Goal: Task Accomplishment & Management: Manage account settings

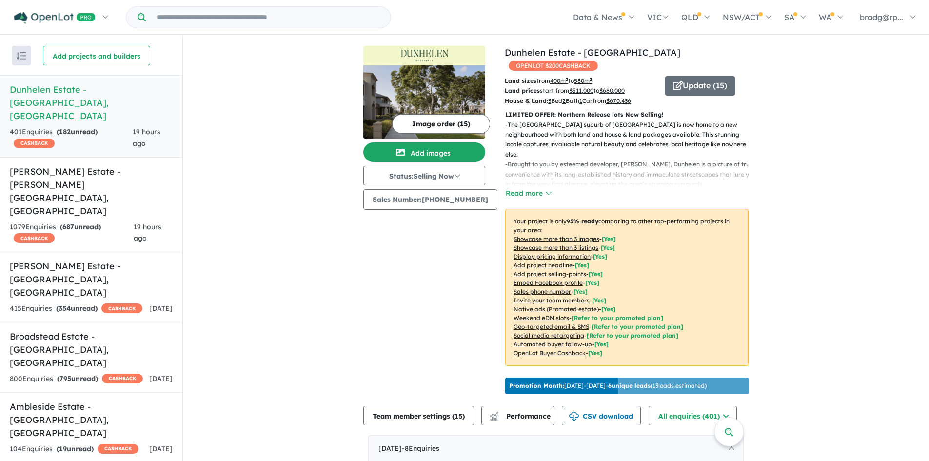
click at [80, 97] on link "Dunhelen Estate - [GEOGRAPHIC_DATA] , [GEOGRAPHIC_DATA] 401 Enquir ies ( 182 un…" at bounding box center [91, 116] width 182 height 82
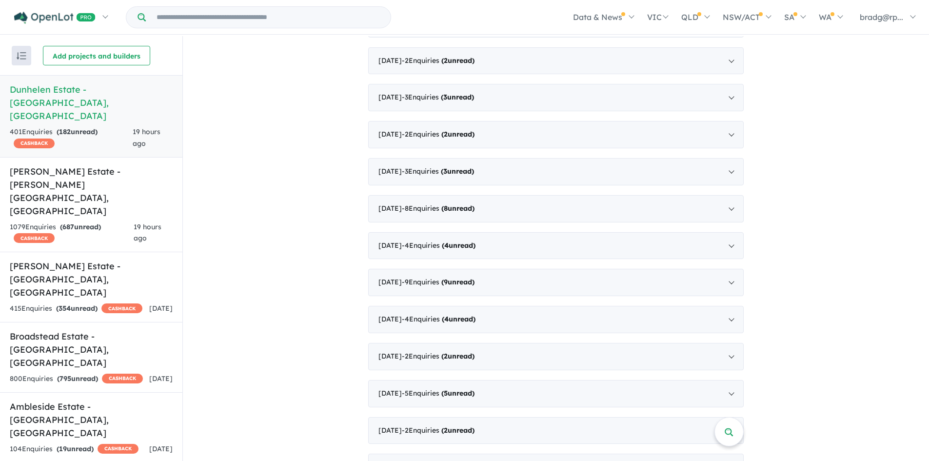
scroll to position [2195, 0]
click at [428, 390] on span "- 16 Enquir ies ( 16 unread)" at bounding box center [442, 394] width 80 height 9
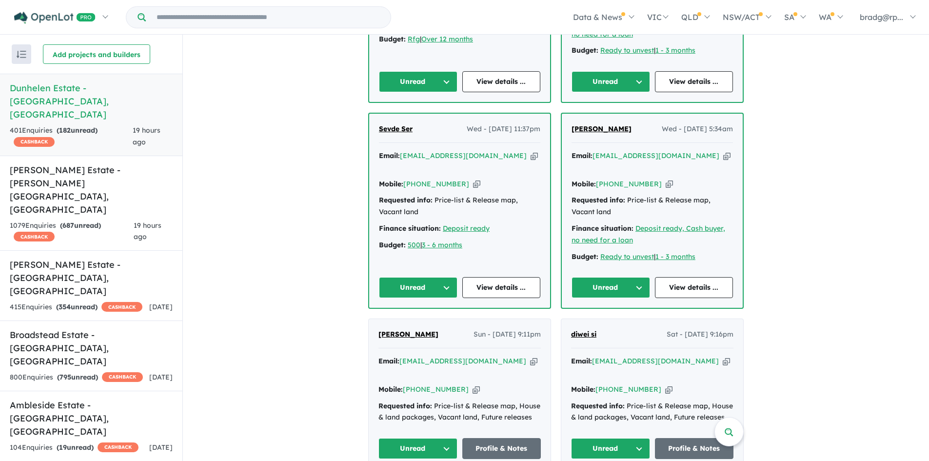
scroll to position [2286, 0]
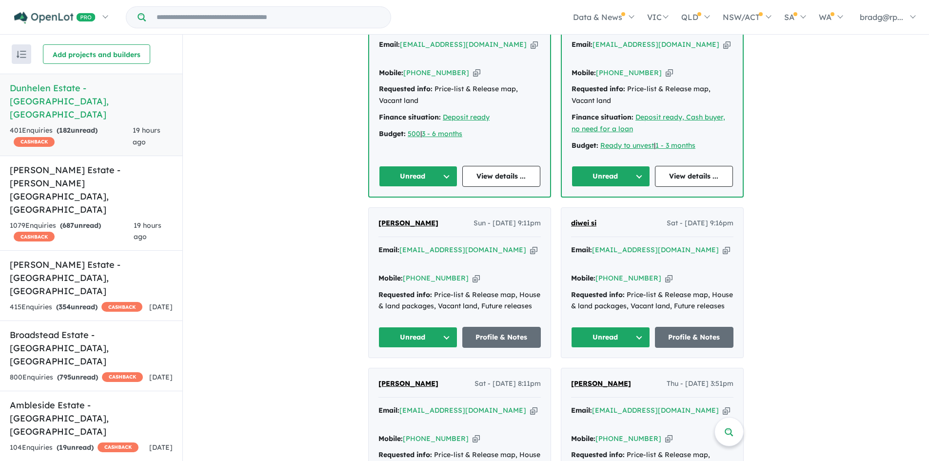
click at [402, 379] on span "[PERSON_NAME]" at bounding box center [409, 383] width 60 height 9
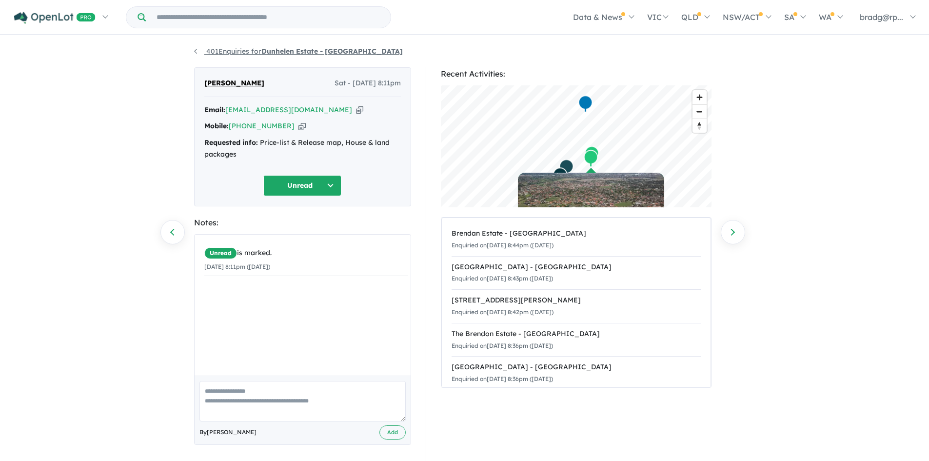
click at [196, 51] on link "401 Enquiries for Dunhelen Estate - [GEOGRAPHIC_DATA]" at bounding box center [298, 51] width 209 height 9
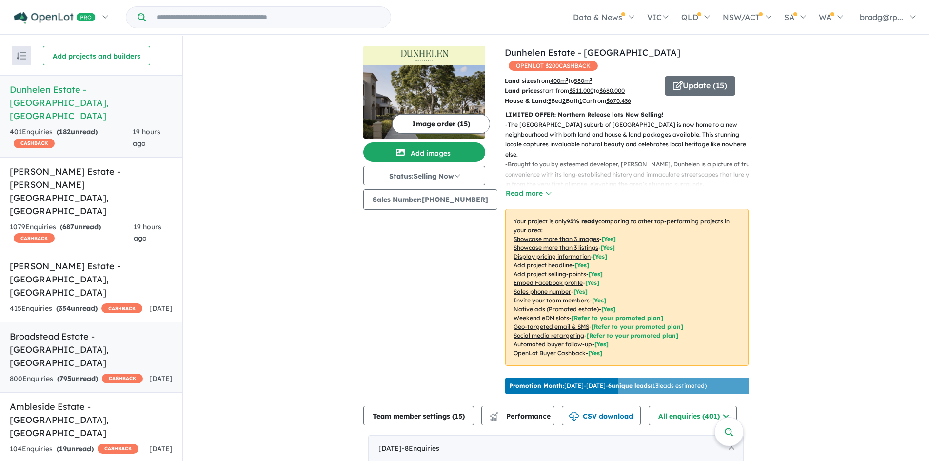
click at [47, 330] on h5 "[GEOGRAPHIC_DATA] - [GEOGRAPHIC_DATA] , [GEOGRAPHIC_DATA]" at bounding box center [91, 350] width 163 height 40
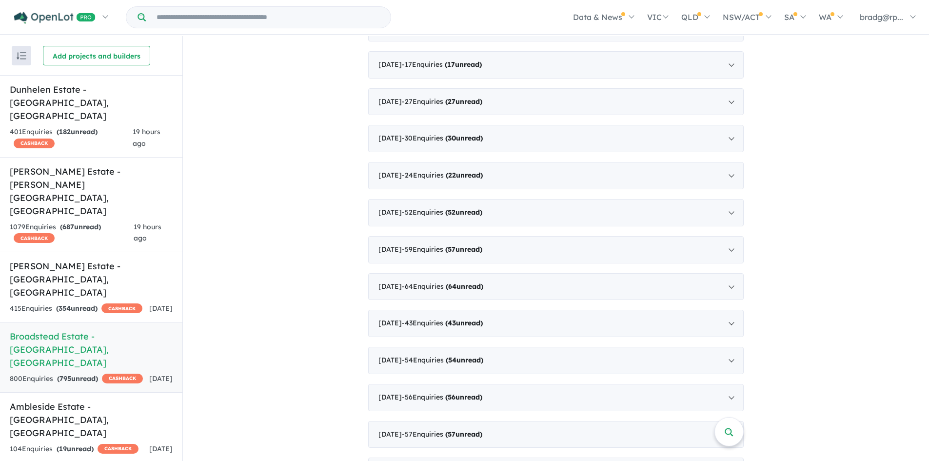
scroll to position [2459, 0]
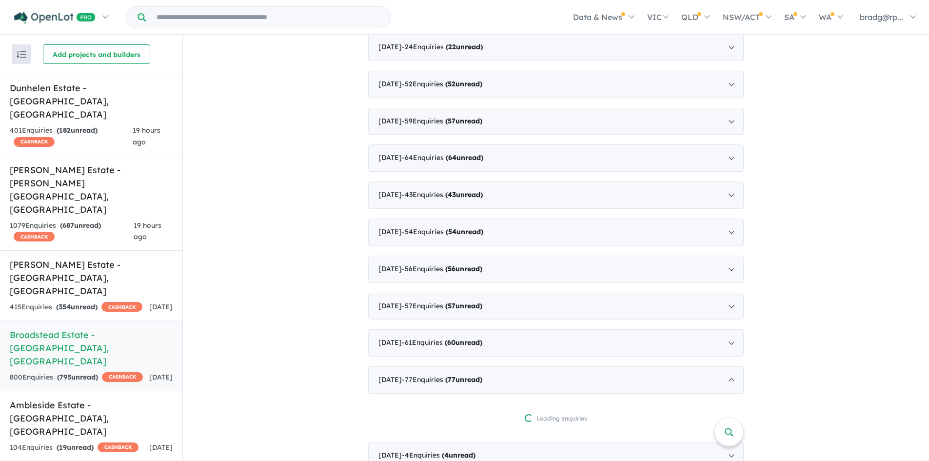
scroll to position [1264, 0]
